Goal: Task Accomplishment & Management: Use online tool/utility

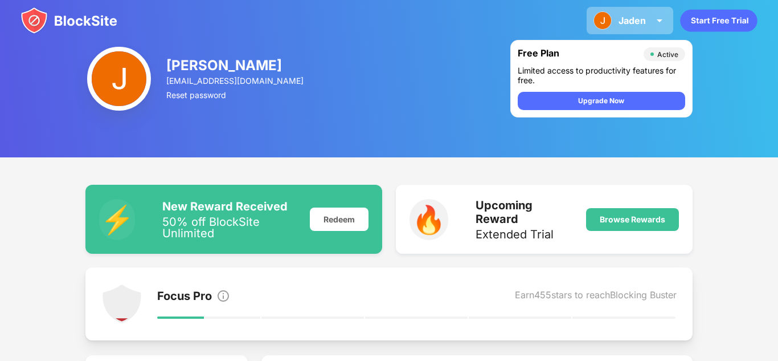
click at [642, 14] on div "[PERSON_NAME] View Account Insights Premium Rewards Settings Support Log Out" at bounding box center [630, 20] width 87 height 27
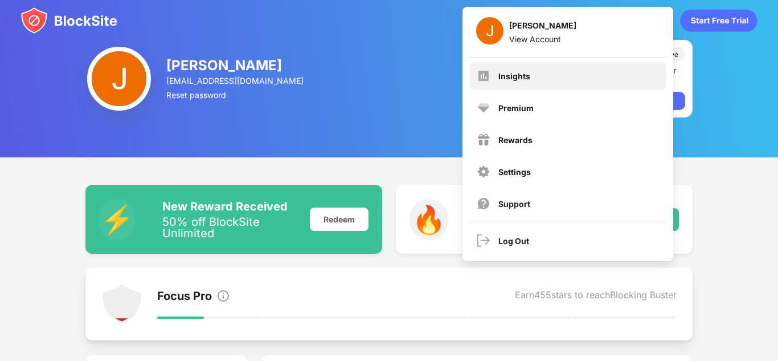
click at [533, 85] on div "Insights" at bounding box center [568, 75] width 197 height 27
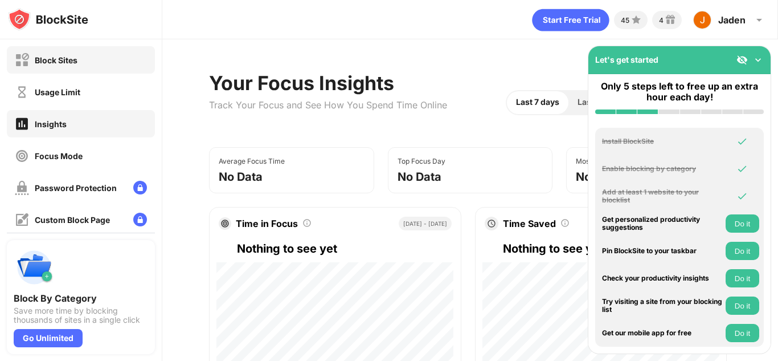
click at [54, 69] on div "Block Sites" at bounding box center [81, 59] width 148 height 27
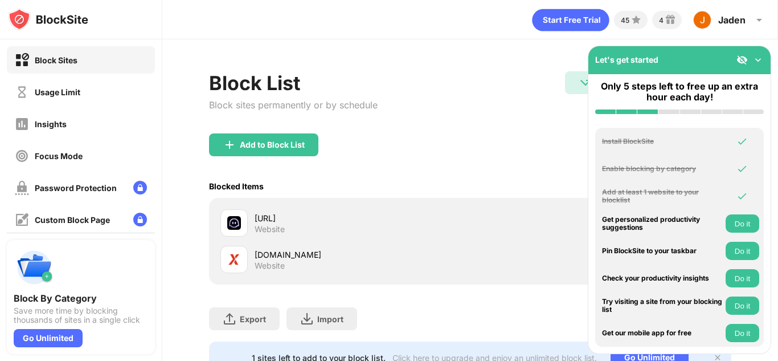
click at [740, 63] on img at bounding box center [742, 59] width 11 height 11
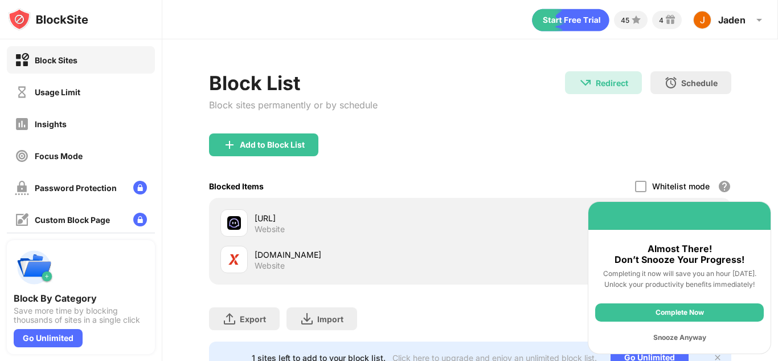
click at [666, 338] on div "Snooze Anyway" at bounding box center [679, 337] width 169 height 18
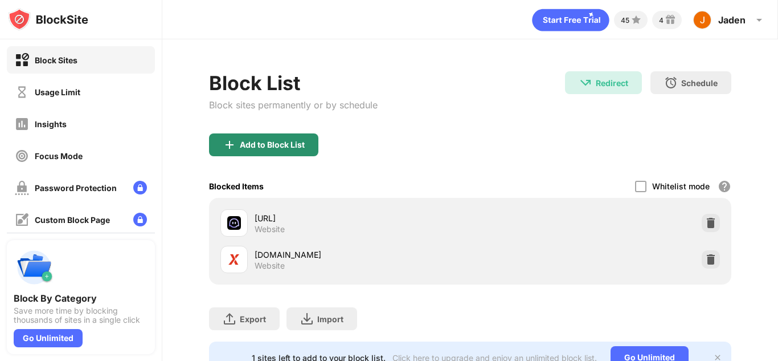
click at [254, 135] on div "Add to Block List" at bounding box center [263, 144] width 109 height 23
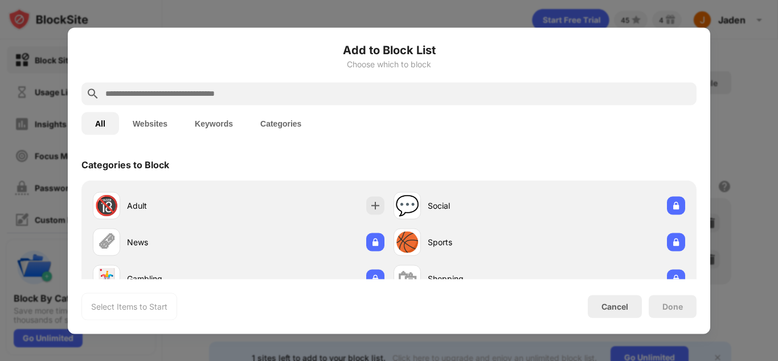
click at [254, 94] on input "text" at bounding box center [398, 94] width 588 height 14
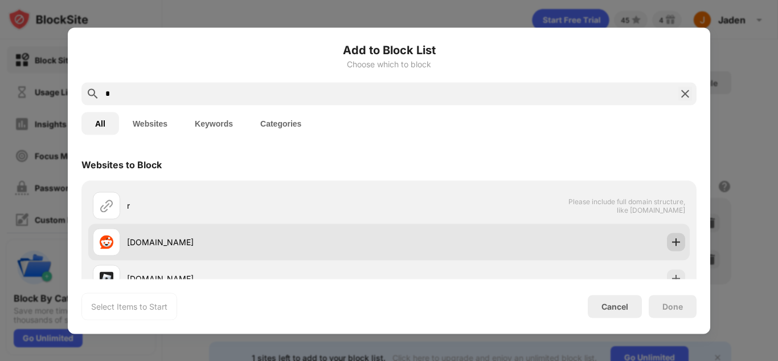
type input "*"
click at [671, 238] on img at bounding box center [676, 241] width 11 height 11
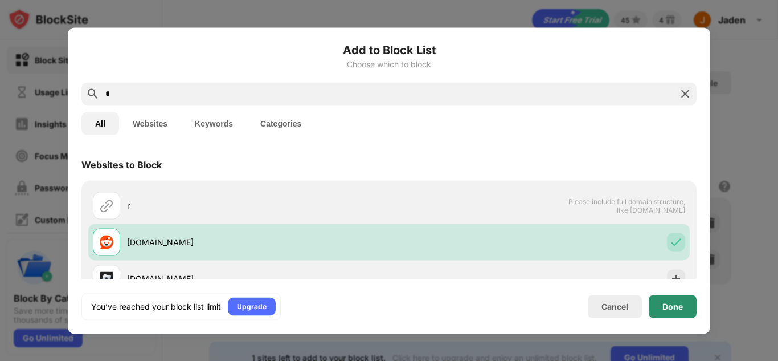
click at [676, 304] on div "Done" at bounding box center [673, 305] width 21 height 9
